Goal: Information Seeking & Learning: Learn about a topic

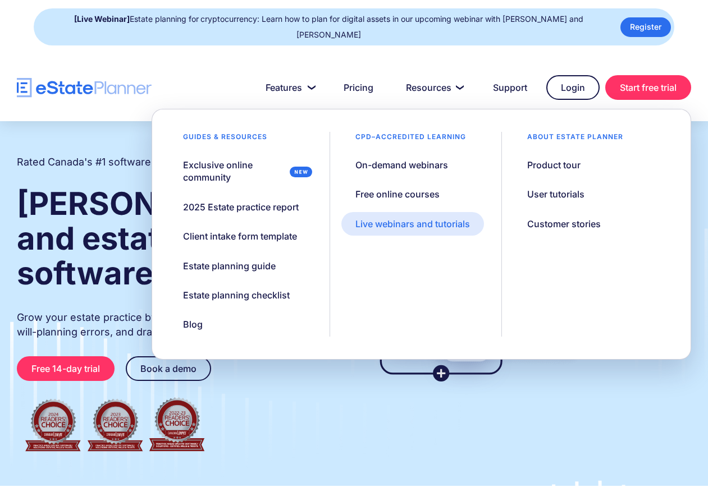
click at [398, 220] on link "Live webinars and tutorials" at bounding box center [412, 224] width 143 height 24
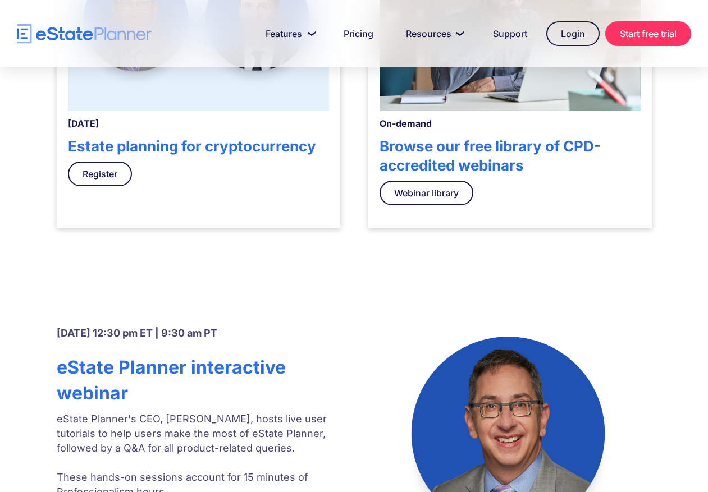
scroll to position [337, 0]
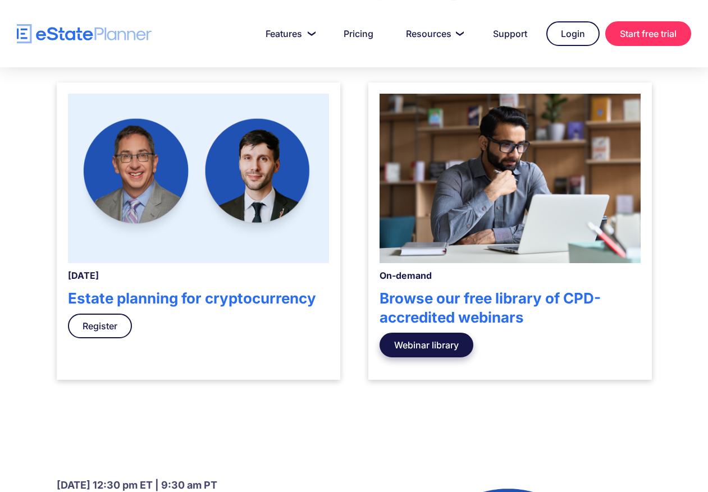
click at [442, 345] on link "Webinar library" at bounding box center [427, 345] width 94 height 25
